Goal: Information Seeking & Learning: Learn about a topic

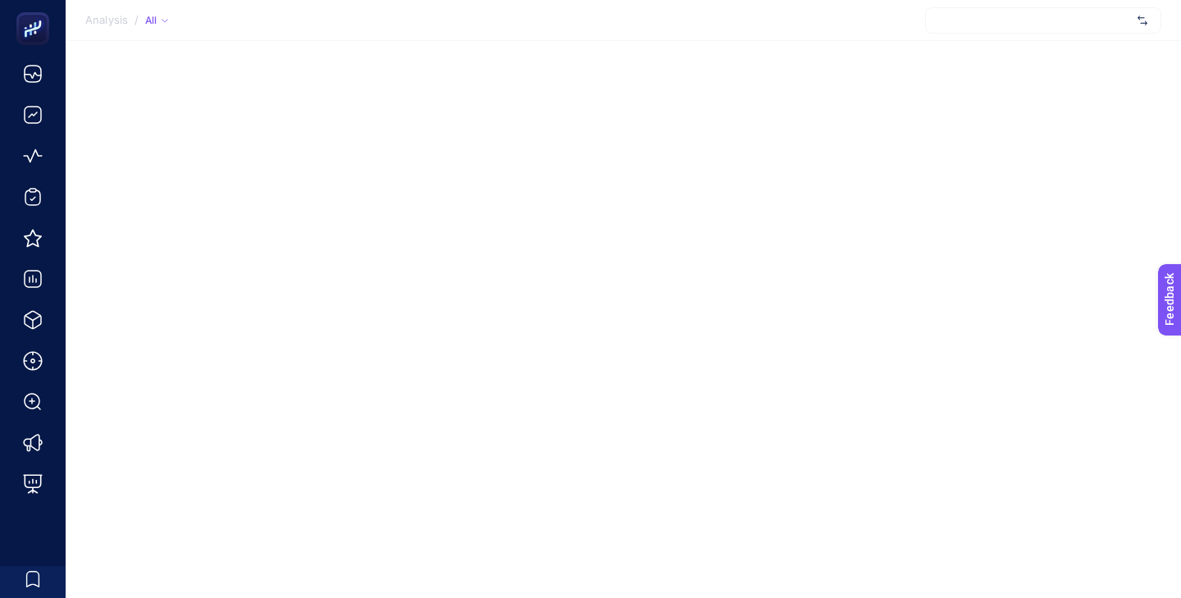
click at [514, 335] on div "Analysis / All" at bounding box center [590, 299] width 1181 height 598
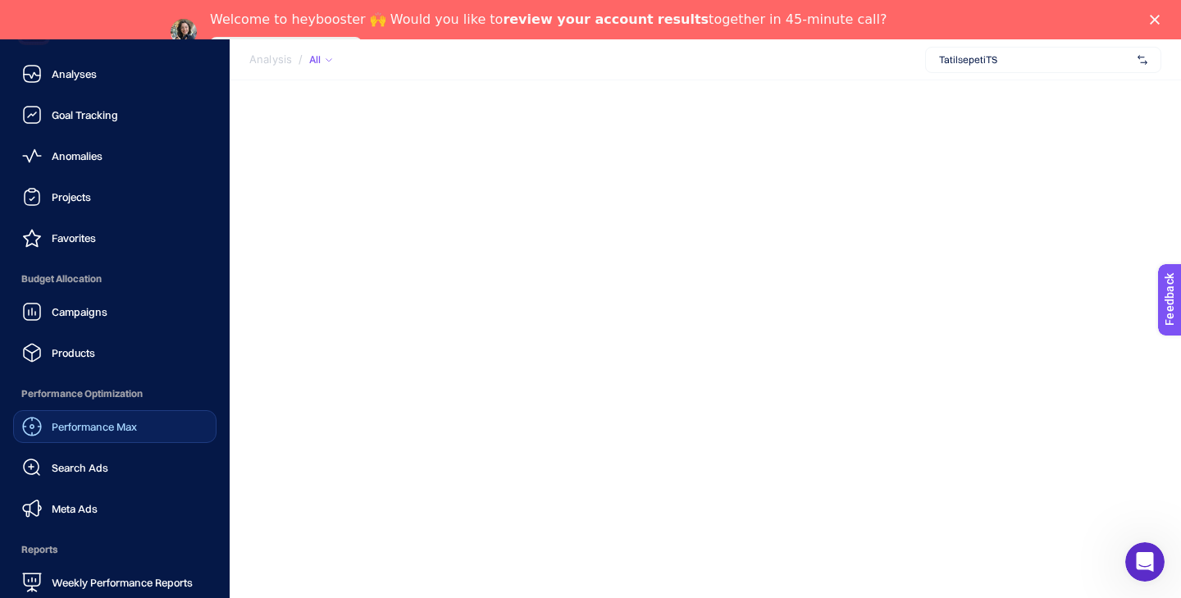
click at [113, 435] on div "Performance Max" at bounding box center [79, 427] width 115 height 20
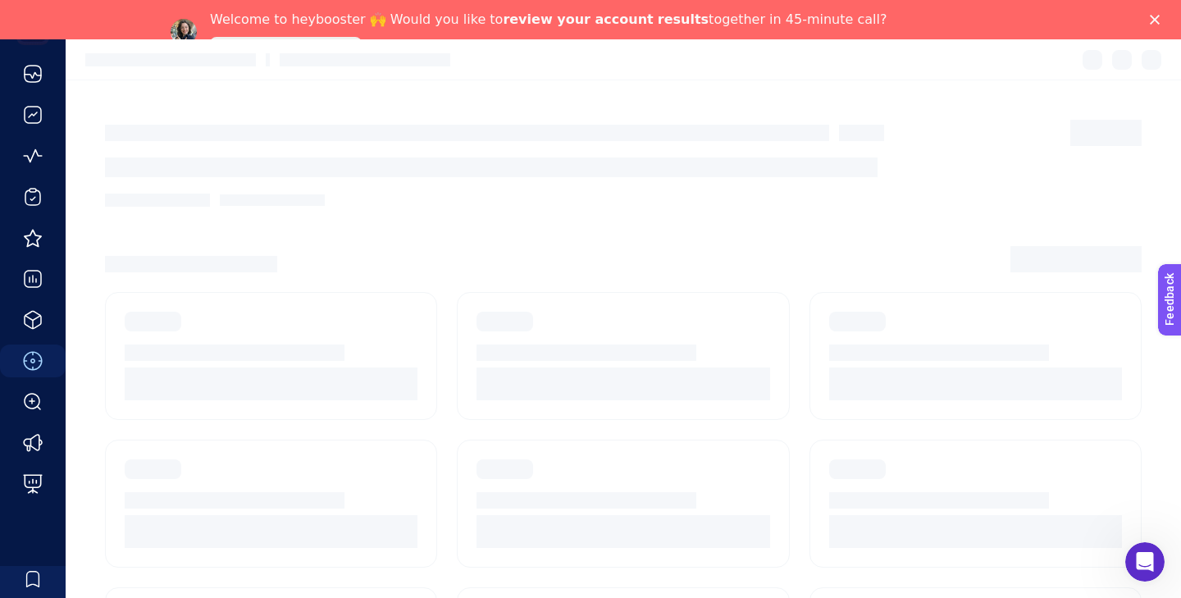
click at [1155, 19] on polygon "Close" at bounding box center [1154, 20] width 10 height 10
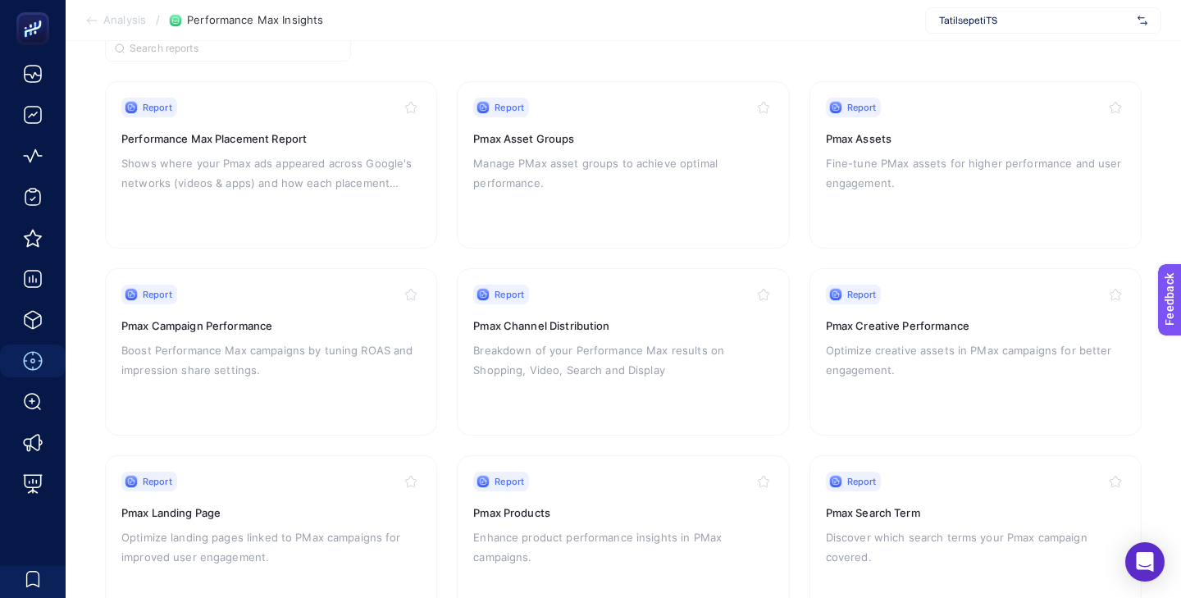
scroll to position [175, 0]
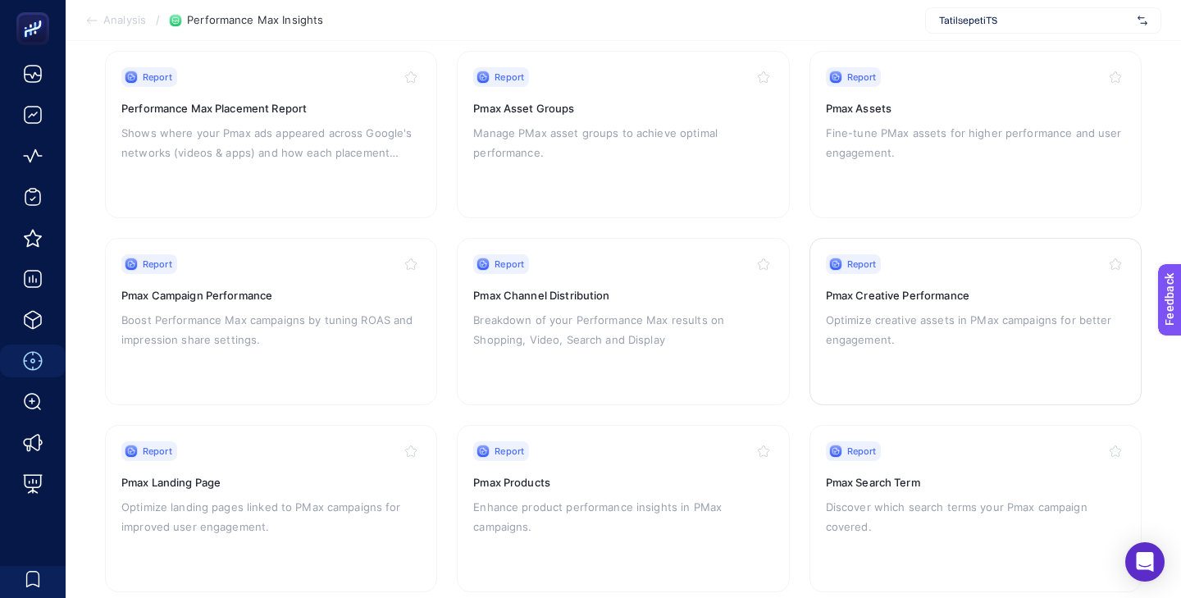
click at [849, 280] on div "Report Pmax Creative Performance Optimize creative assets in PMax campaigns for…" at bounding box center [975, 321] width 299 height 134
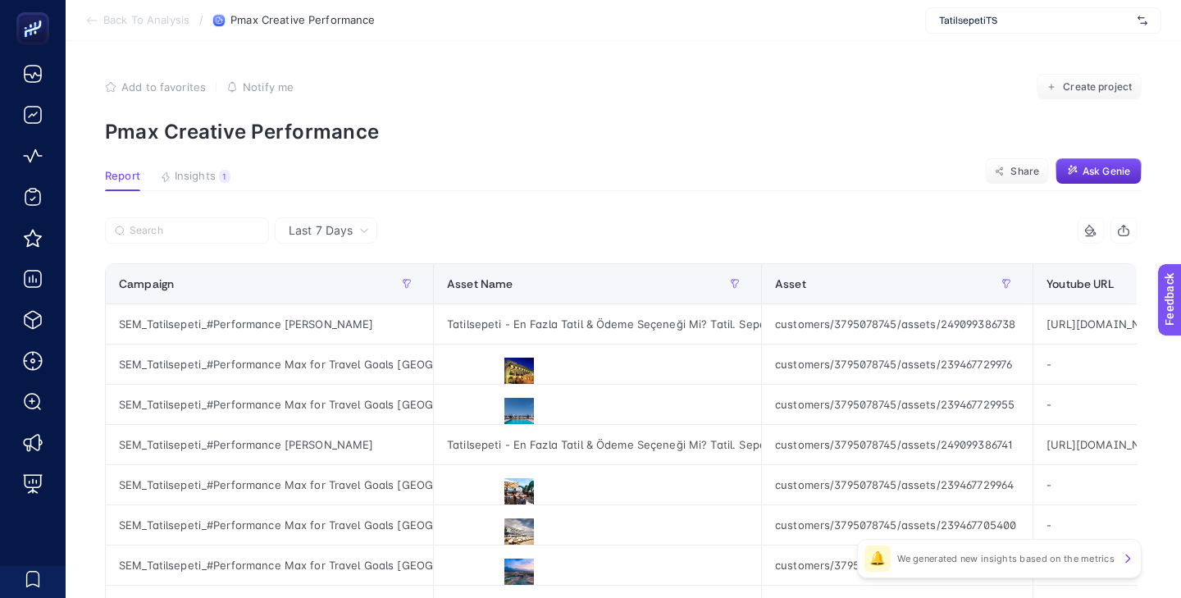
click at [584, 81] on div "Add to favorites false Notify me Create project" at bounding box center [623, 87] width 1036 height 26
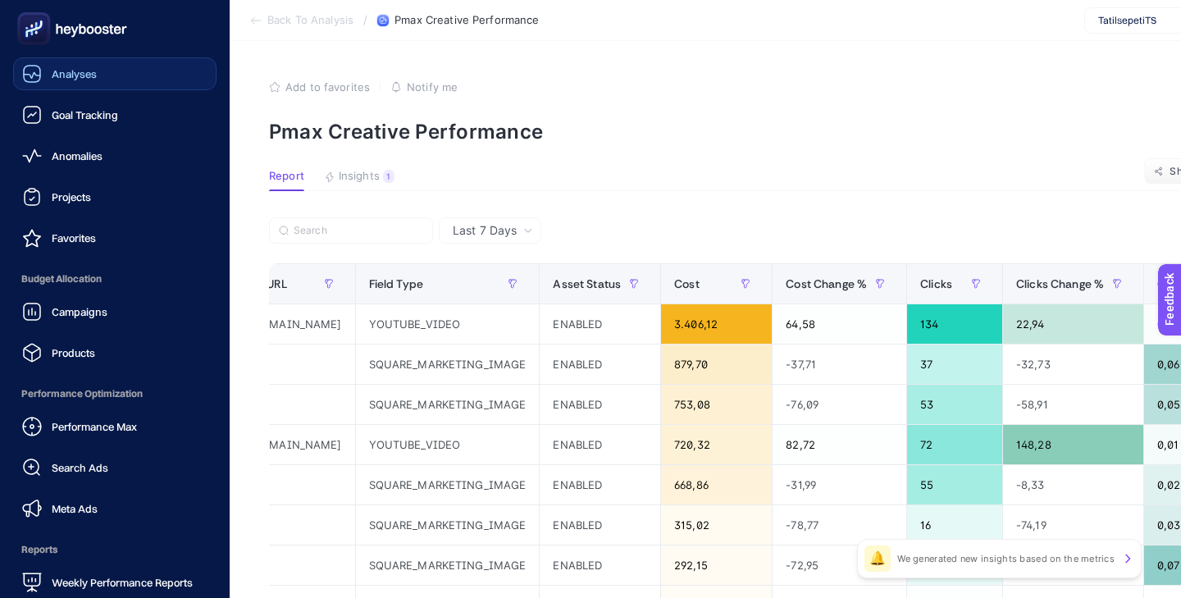
click at [118, 68] on link "Analyses" at bounding box center [114, 73] width 203 height 33
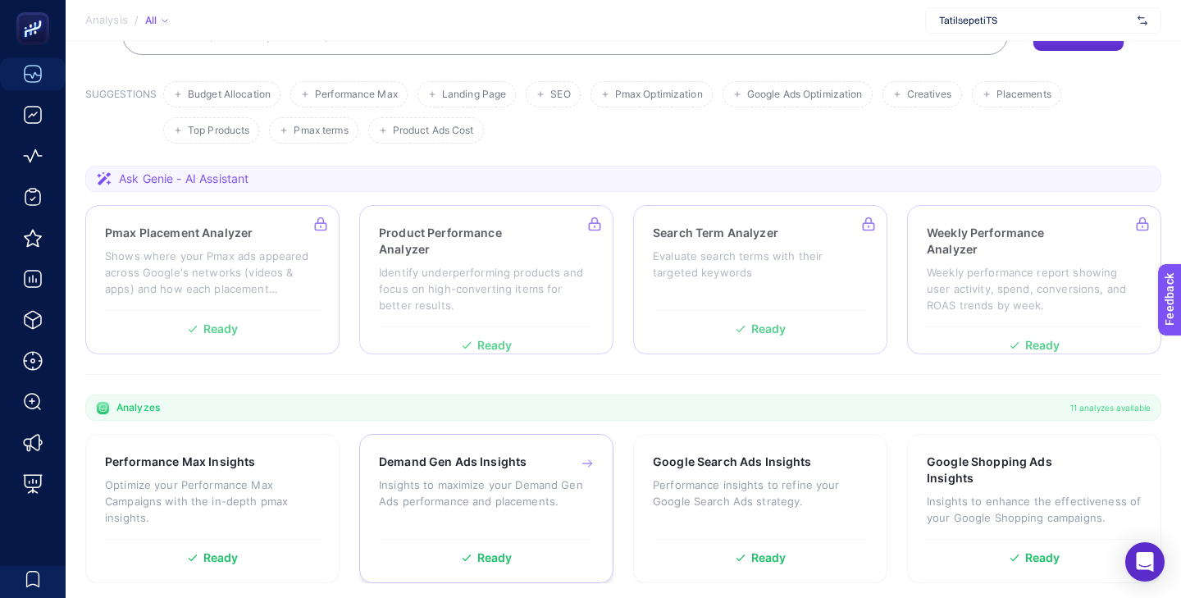
scroll to position [161, 0]
